Goal: Task Accomplishment & Management: Use online tool/utility

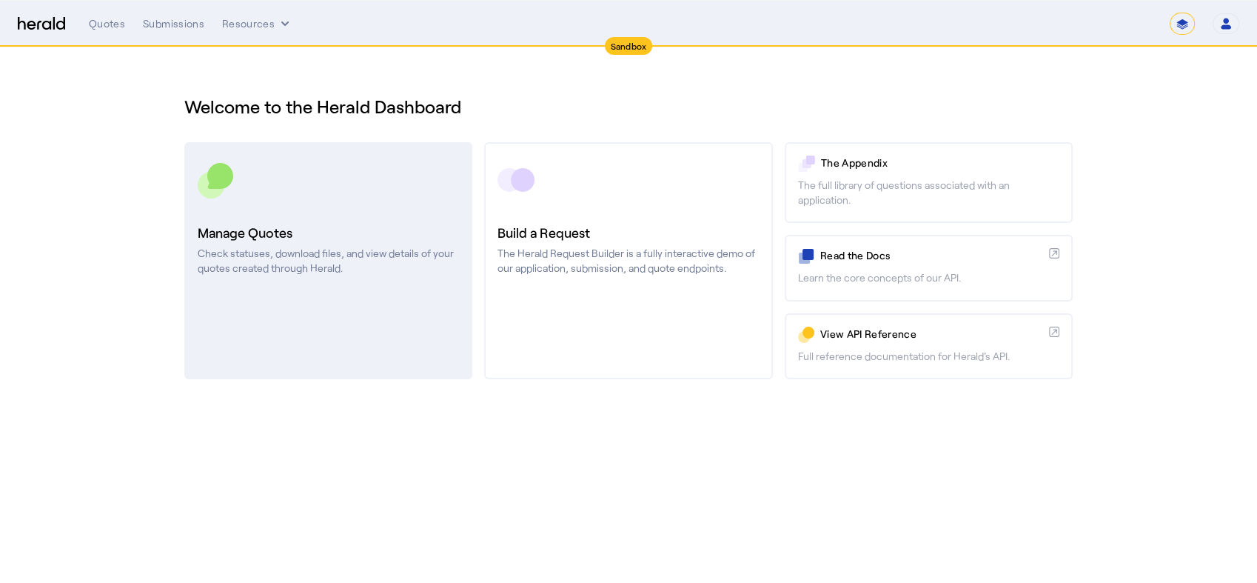
click at [318, 213] on link "Manage Quotes Check statuses, download files, and view details of your quotes c…" at bounding box center [328, 260] width 288 height 237
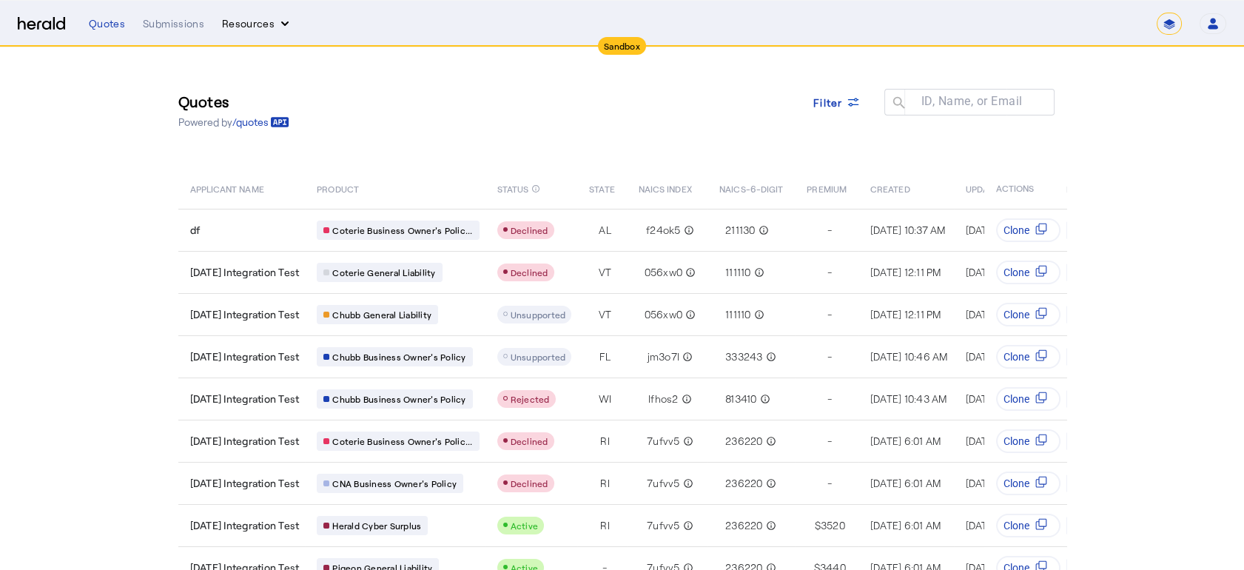
click at [244, 19] on button "Resources" at bounding box center [257, 23] width 70 height 15
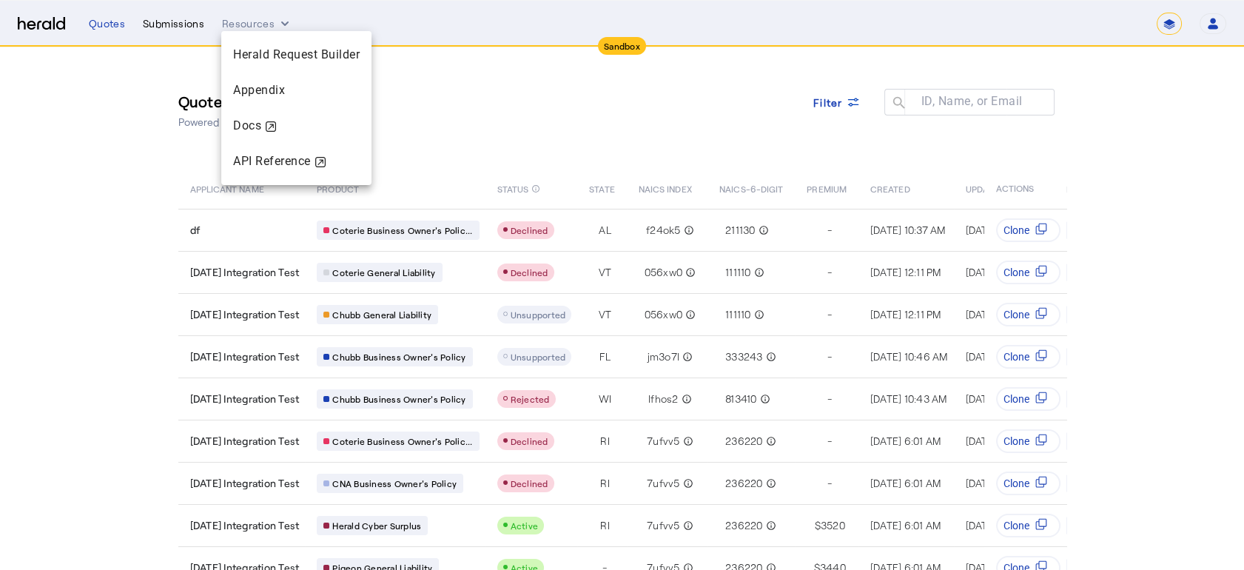
click at [187, 30] on div at bounding box center [622, 285] width 1244 height 570
click at [172, 22] on div "Submissions" at bounding box center [173, 23] width 61 height 15
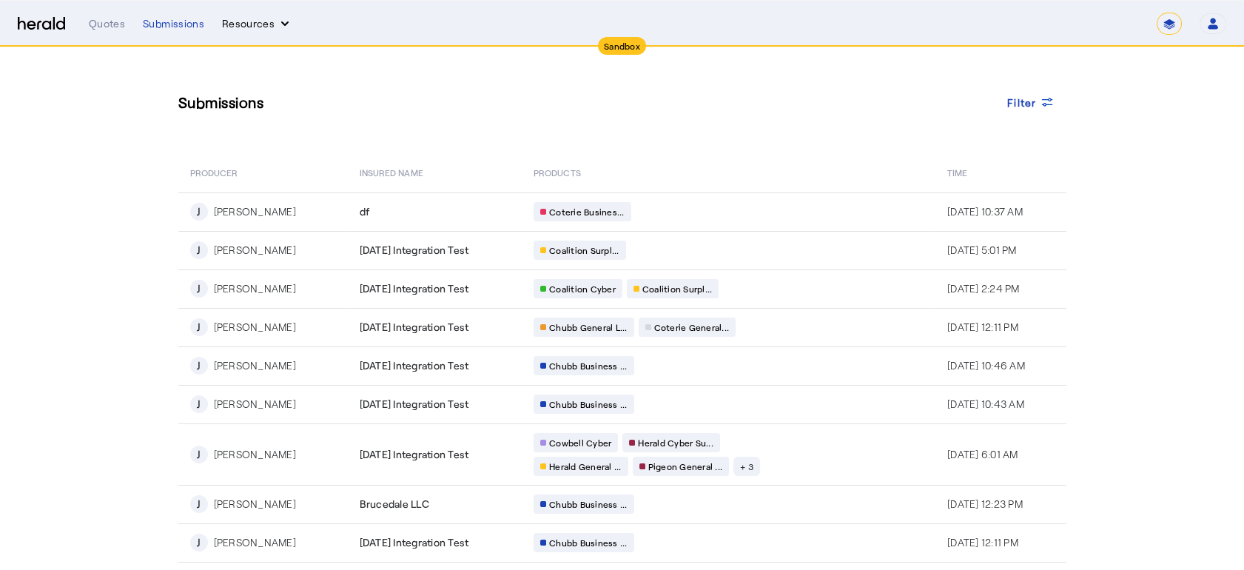
click at [245, 19] on button "Resources" at bounding box center [257, 23] width 70 height 15
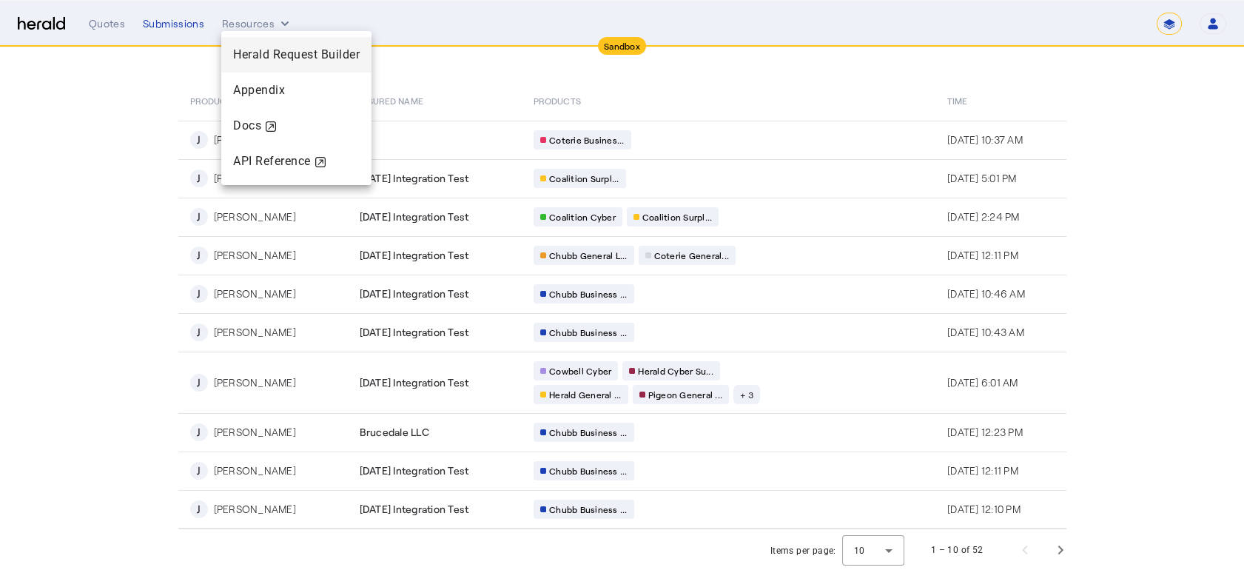
click at [258, 61] on span "Herald Request Builder" at bounding box center [296, 55] width 127 height 18
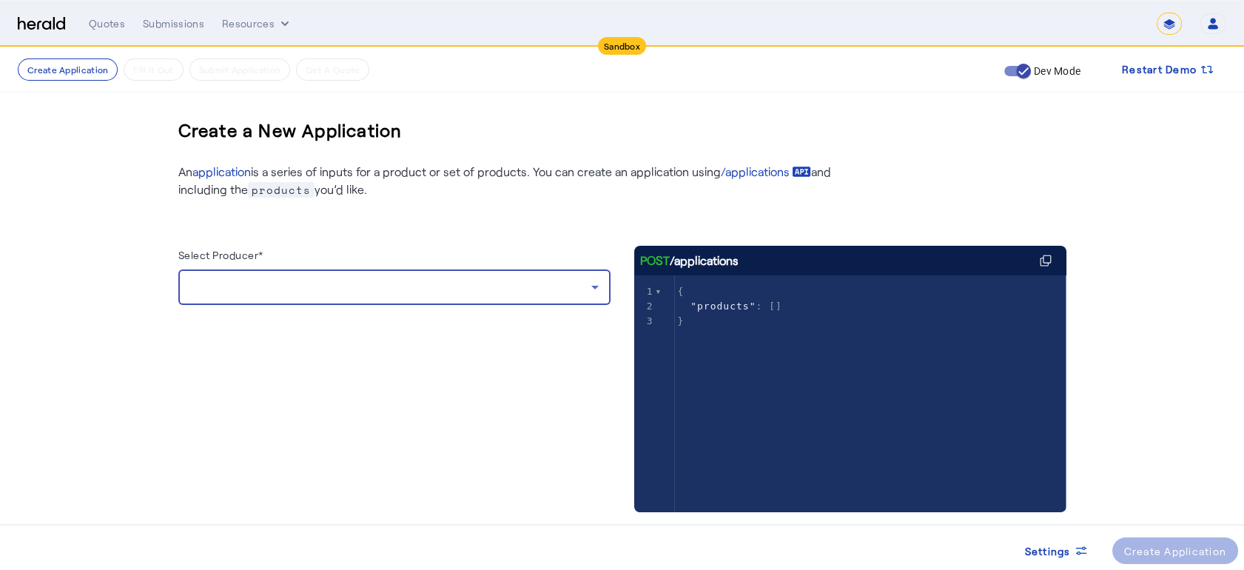
click at [456, 284] on div at bounding box center [390, 287] width 401 height 18
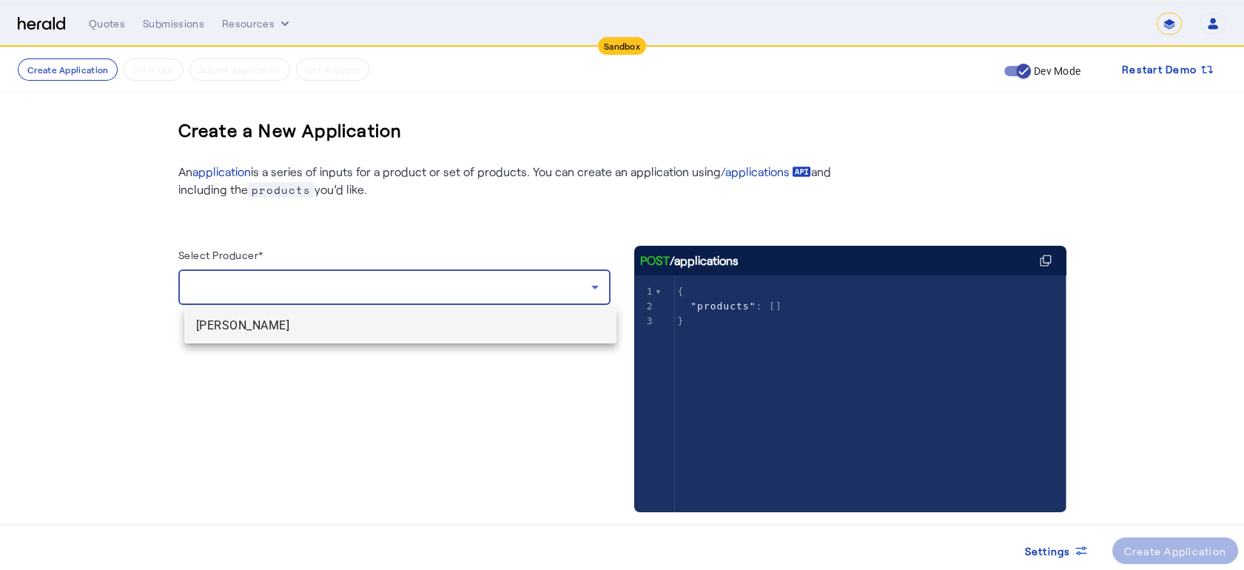
click at [352, 320] on span "[PERSON_NAME]" at bounding box center [400, 326] width 409 height 18
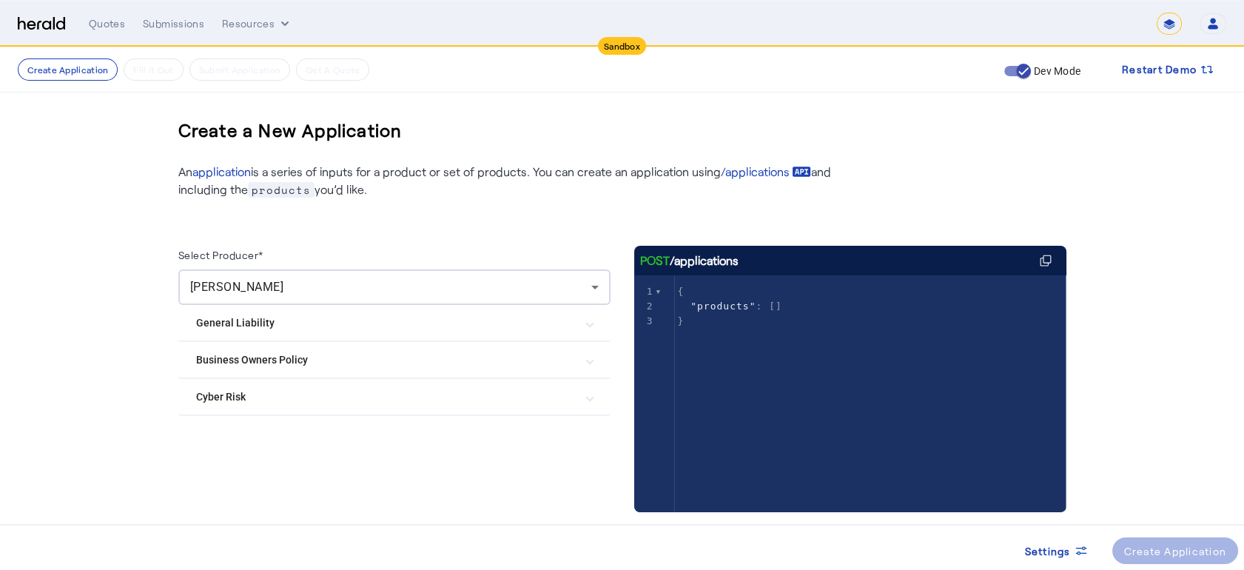
click at [278, 394] on Risk "Cyber Risk" at bounding box center [385, 397] width 379 height 16
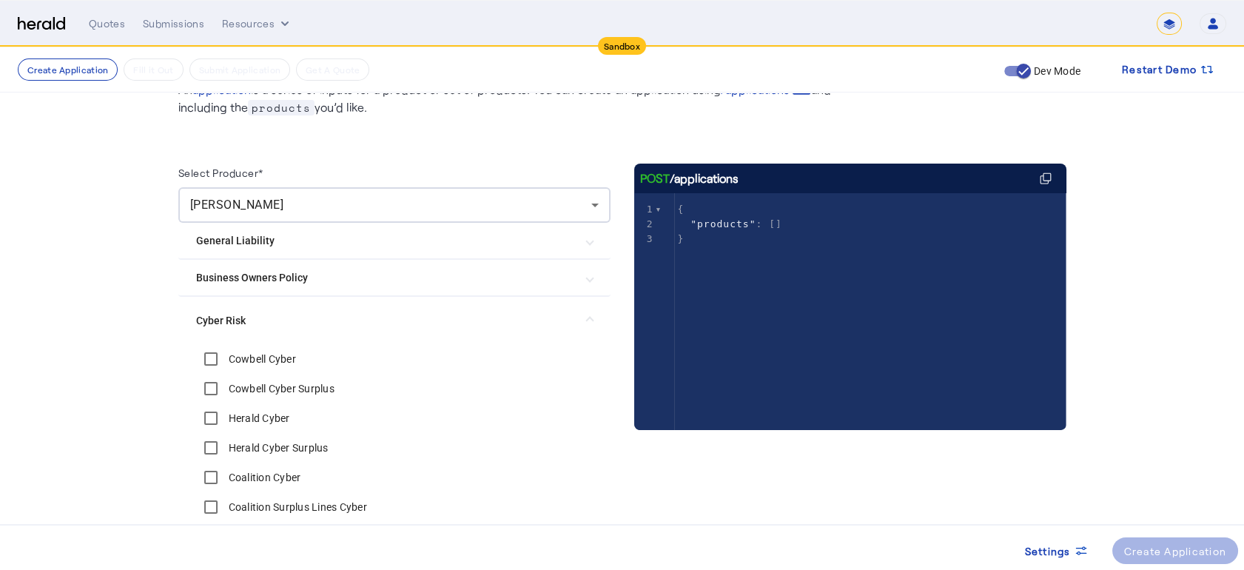
scroll to position [160, 0]
